Goal: Find specific page/section

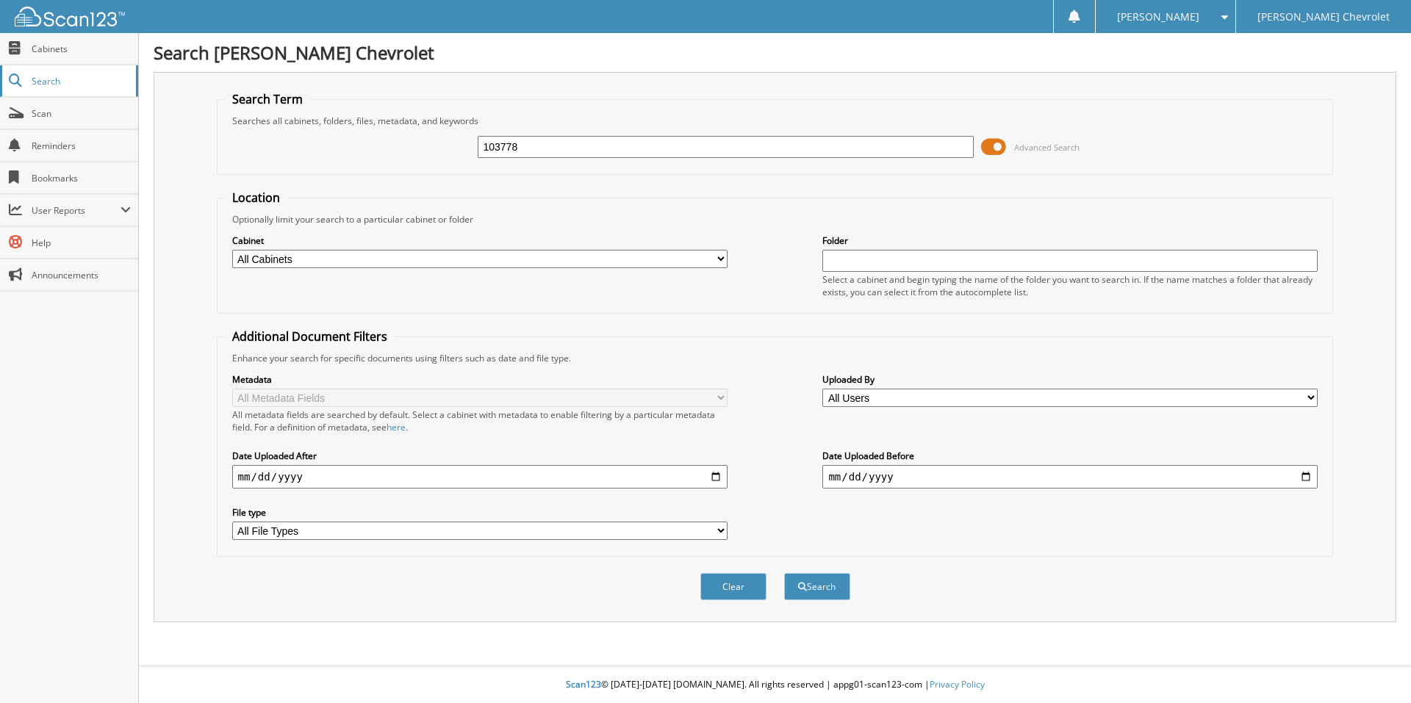
type input "103778"
click at [784, 573] on button "Search" at bounding box center [817, 586] width 66 height 27
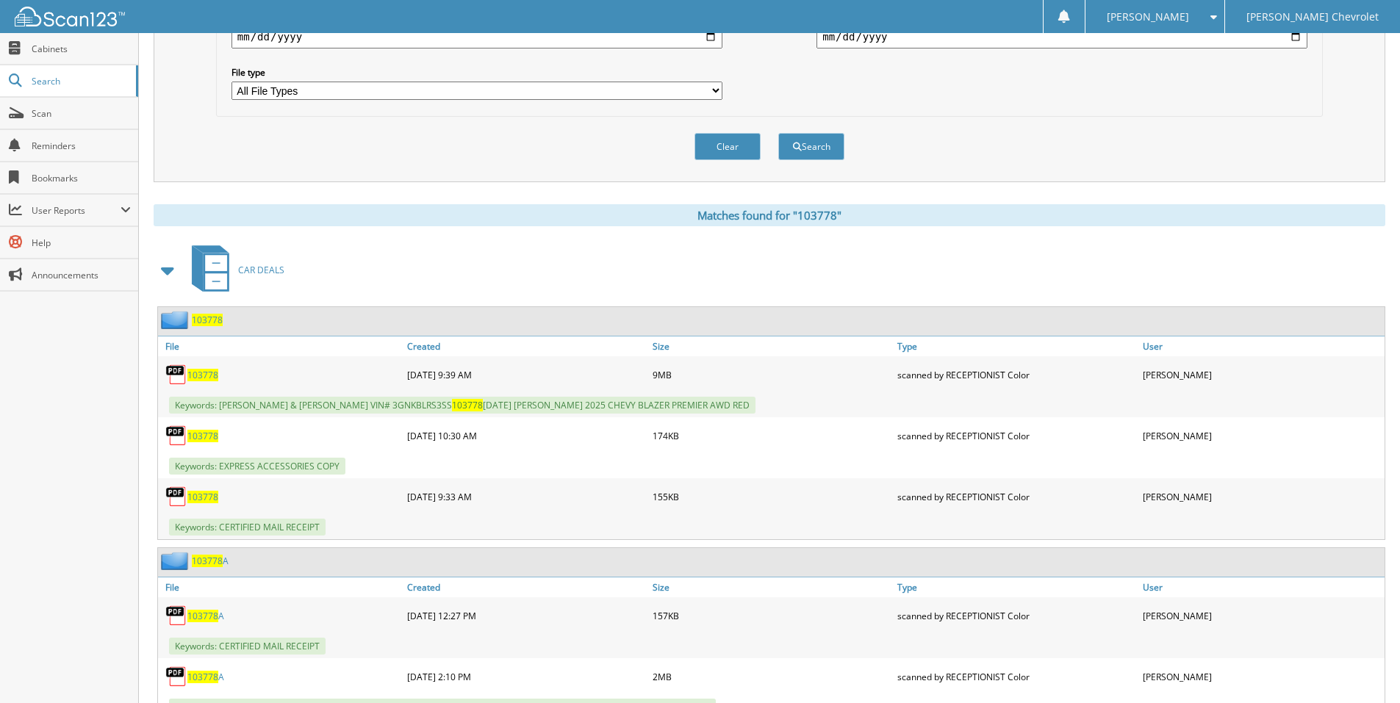
scroll to position [441, 0]
click at [201, 373] on span "103778" at bounding box center [202, 374] width 31 height 12
